Goal: Information Seeking & Learning: Stay updated

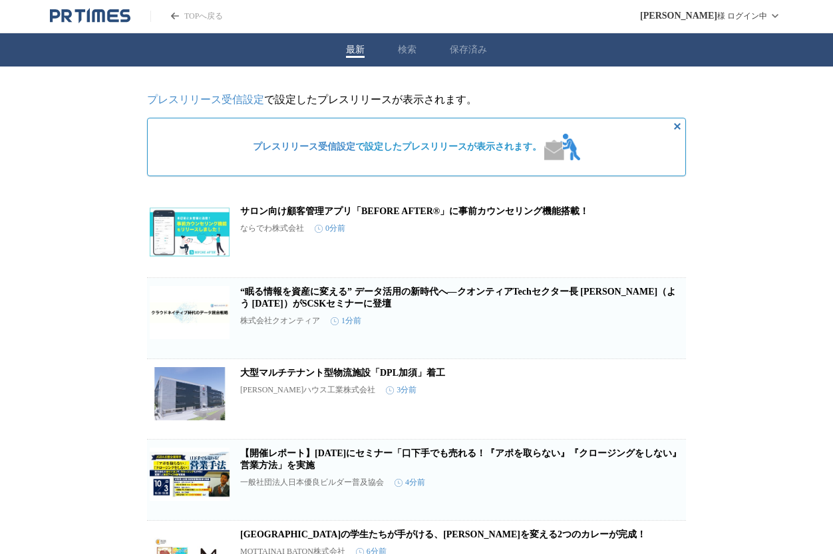
click at [409, 54] on button "検索" at bounding box center [407, 50] width 19 height 12
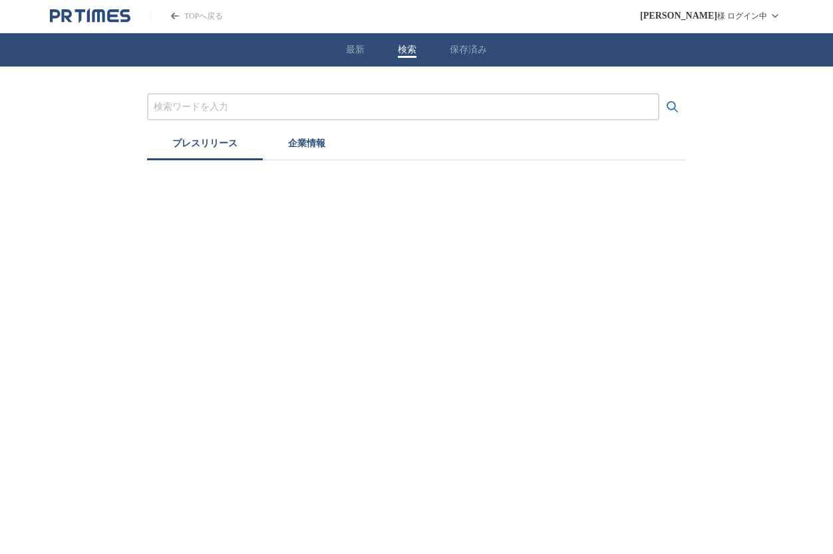
click at [176, 114] on input "プレスリリースおよび企業を検索する" at bounding box center [403, 107] width 499 height 15
click at [648, 160] on html "TOPへ戻る [PERSON_NAME] ログイン中 最新 検索 保存済み GENDA GiGO Entertainment プレスリリース 企業情報" at bounding box center [416, 80] width 833 height 160
click at [301, 110] on input "GENDA GiGO Entertainment" at bounding box center [403, 107] width 499 height 15
click at [659, 94] on button "検索する" at bounding box center [672, 107] width 27 height 27
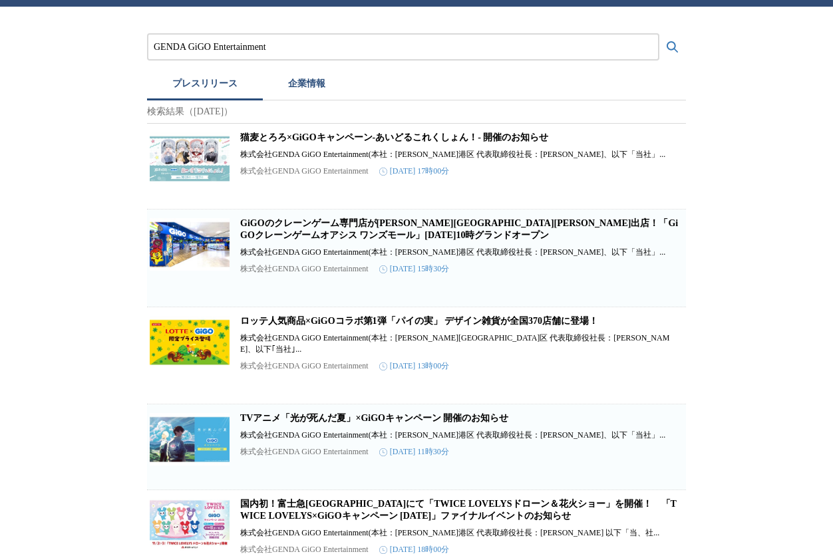
scroll to position [61, 0]
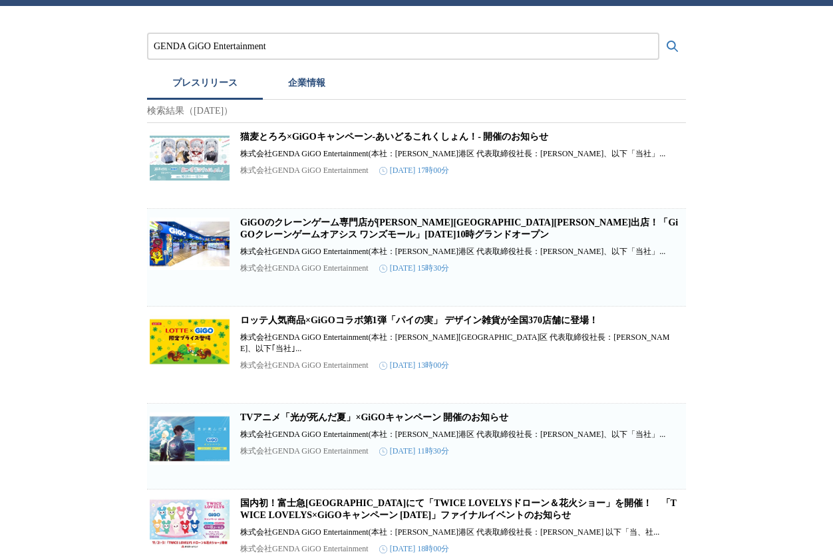
click at [400, 139] on link "猫麦とろろ×GiGOキャンペーン-あいどるこれくしょん！- 開催のお知らせ" at bounding box center [394, 137] width 308 height 10
click at [381, 231] on link "GiGOのクレーンゲーム専門店が[PERSON_NAME][GEOGRAPHIC_DATA][PERSON_NAME]出店！「GiGOクレーンゲームオアシス …" at bounding box center [459, 228] width 438 height 22
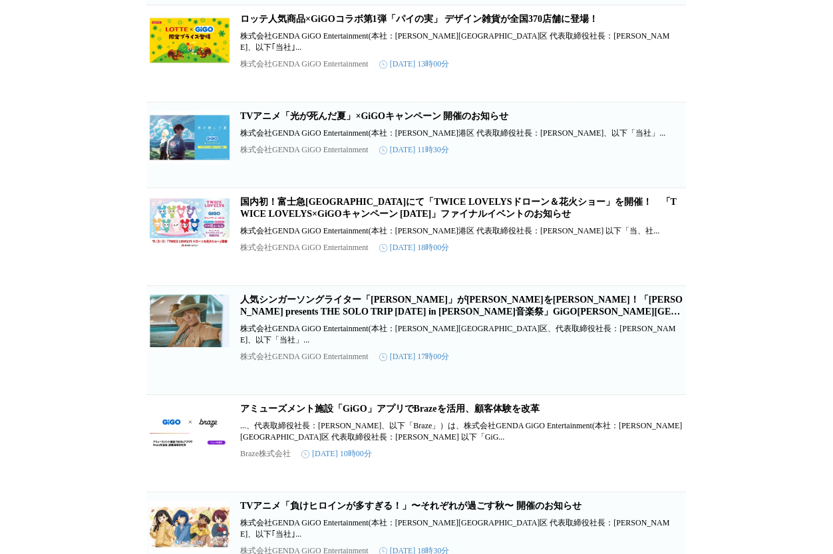
scroll to position [362, 0]
click at [353, 213] on link "国内初！富士急[GEOGRAPHIC_DATA]にて「TWICE LOVELYSドローン＆花火ショー」を開催！　「TWICE LOVELYS×GiGOキャンペ…" at bounding box center [458, 207] width 436 height 22
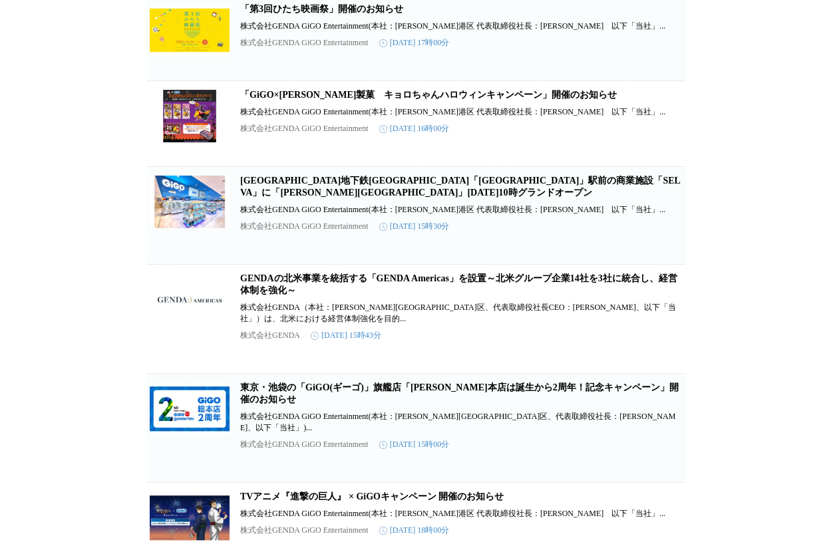
scroll to position [2864, 0]
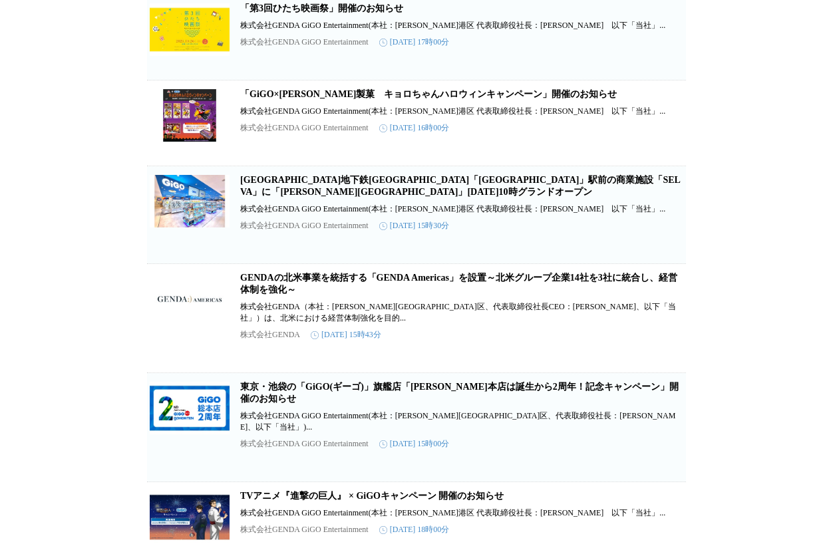
click at [374, 197] on link "[GEOGRAPHIC_DATA]地下鉄[GEOGRAPHIC_DATA]「[GEOGRAPHIC_DATA]」駅前の商業施設「SELVA」に「[PERSON…" at bounding box center [460, 186] width 440 height 22
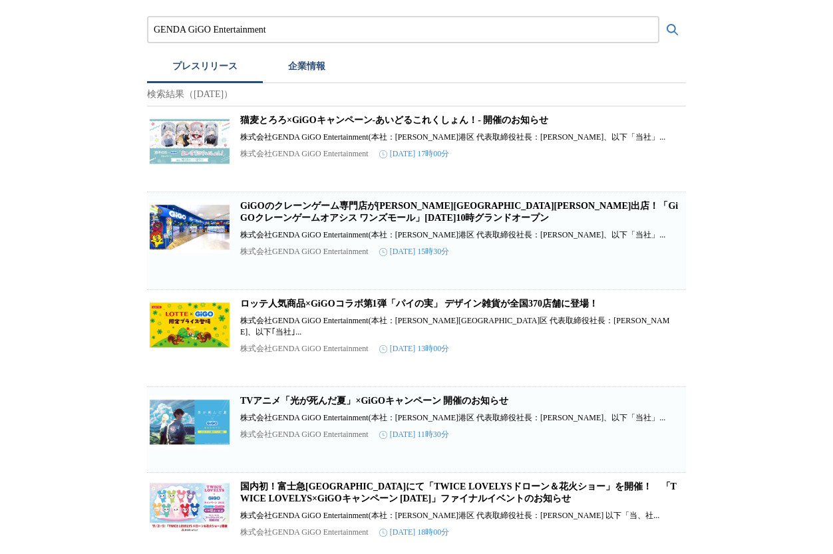
scroll to position [0, 0]
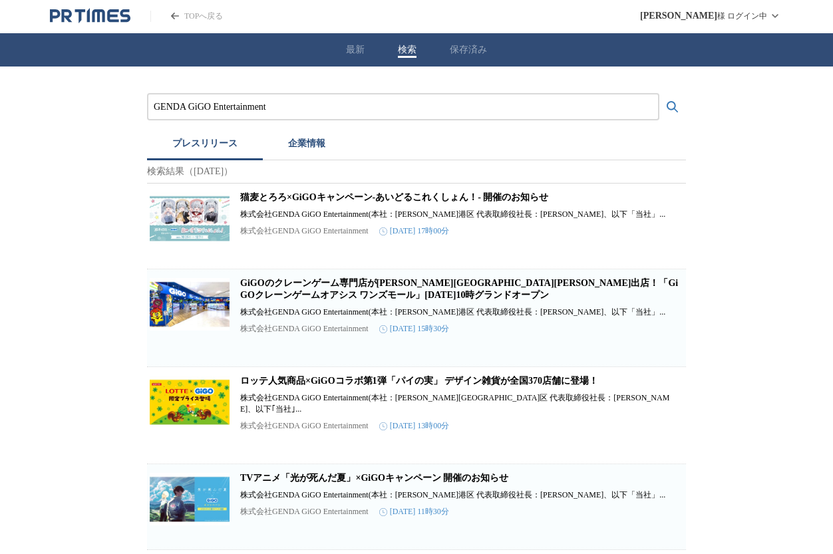
click at [289, 104] on input "GENDA GiGO Entertainment" at bounding box center [403, 107] width 499 height 15
click at [289, 103] on input "GENDA GiGO Entertainment" at bounding box center [403, 107] width 499 height 15
click at [659, 94] on button "検索する" at bounding box center [672, 107] width 27 height 27
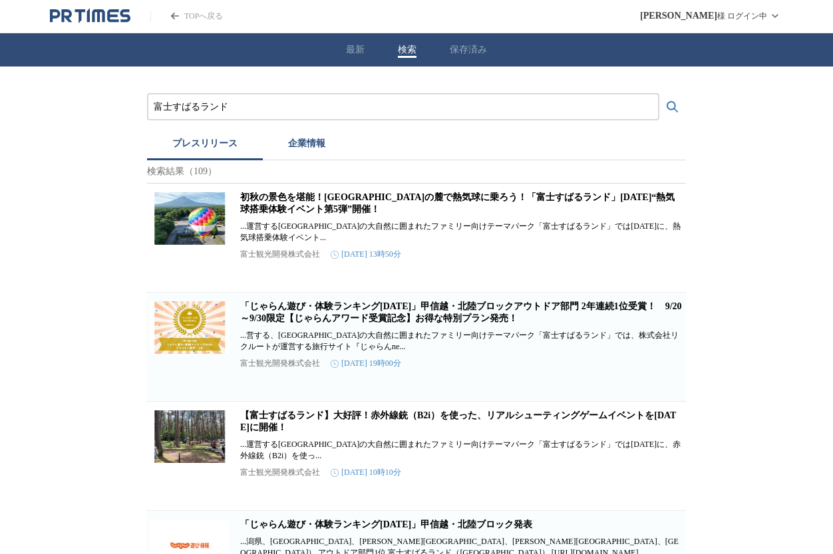
click at [393, 319] on link "「じゃらん遊び・体験ランキング[DATE]」甲信越・北陸ブロックアウトドア部門 2年連続1位受賞！　9/20～9/30限定【じゃらんアワード受賞記念】お得な特…" at bounding box center [461, 312] width 442 height 22
click at [232, 103] on input "富士すばるランド" at bounding box center [403, 107] width 499 height 15
click at [659, 94] on button "検索する" at bounding box center [672, 107] width 27 height 27
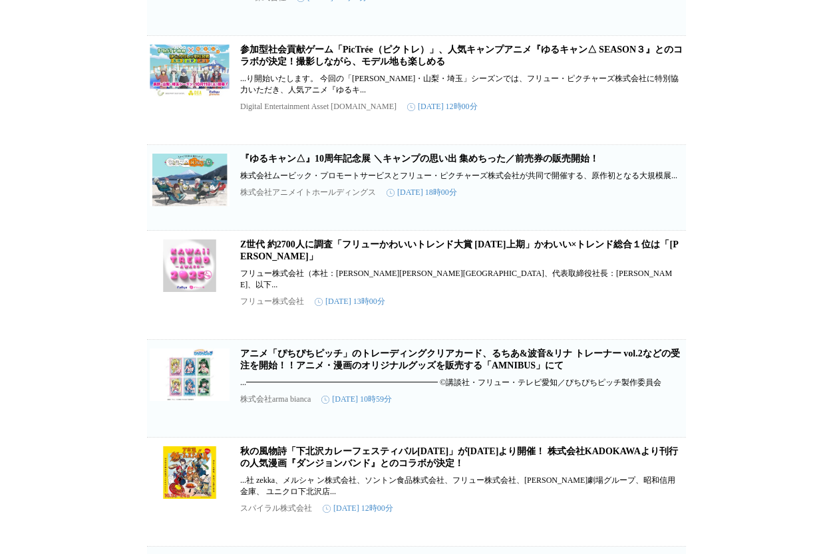
scroll to position [1431, 0]
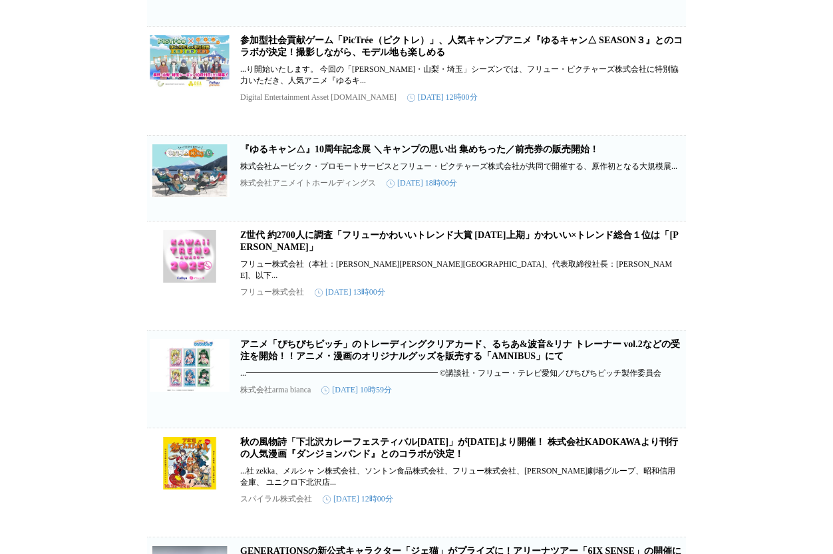
click at [531, 230] on link "Z世代 約2700人に調査「フリューかわいいトレンド大賞 [DATE]上期」かわいい×トレンド総合１位は「[PERSON_NAME]」" at bounding box center [459, 241] width 438 height 22
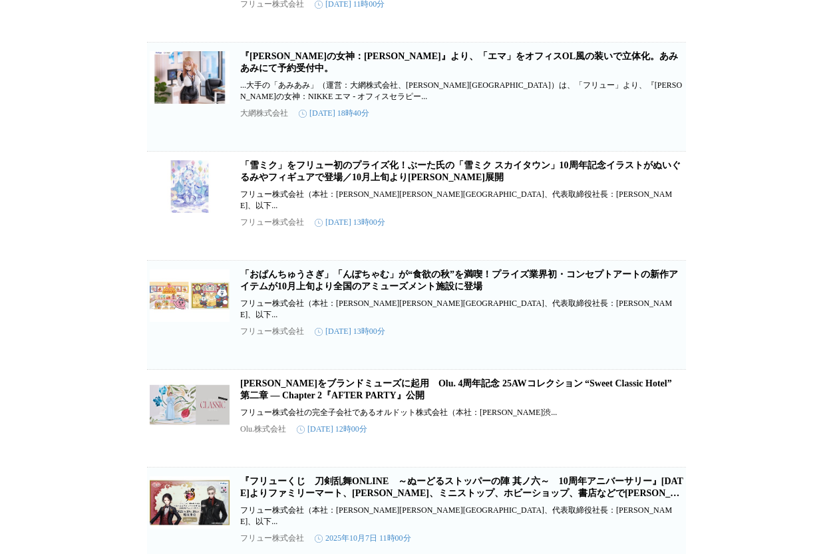
scroll to position [0, 0]
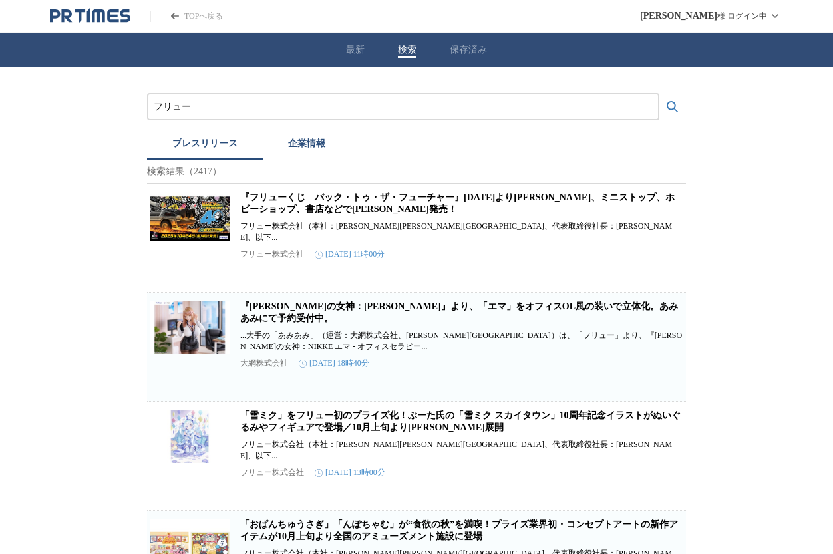
click at [234, 112] on input "フリュー" at bounding box center [403, 107] width 499 height 15
type input "サードプラネット"
click at [659, 94] on button "検索する" at bounding box center [672, 107] width 27 height 27
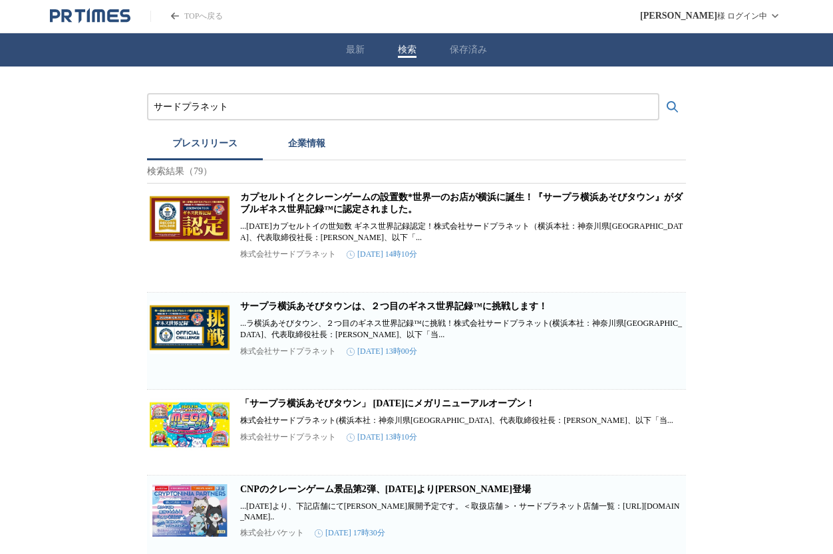
click at [457, 408] on link "「サープラ横浜あそびタウン」 [DATE]にメガリニューアルオープン！" at bounding box center [387, 403] width 295 height 10
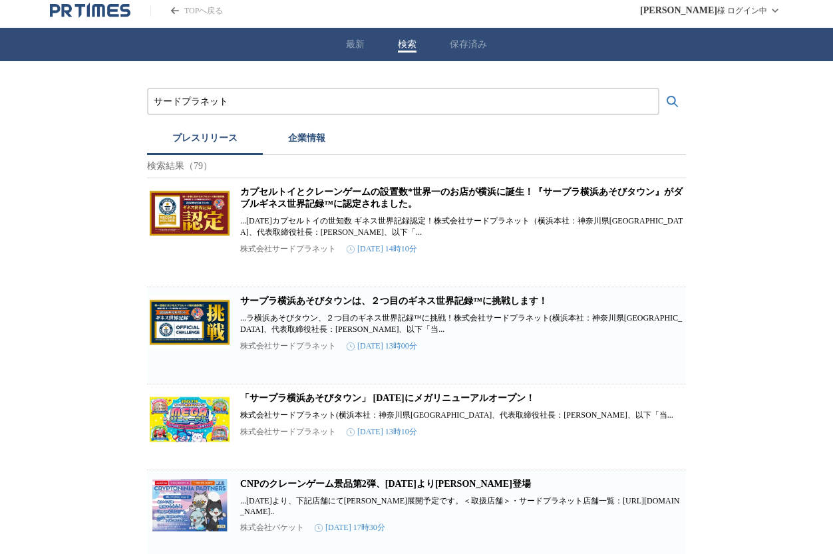
scroll to position [5, 0]
click at [410, 200] on link "カプセルトイとクレーンゲームの設置数*世界一のお店が横浜に誕生！『サープラ横浜あそびタウン』がダブルギネス世界記録™に認定されました。" at bounding box center [461, 198] width 442 height 22
